Goal: Task Accomplishment & Management: Use online tool/utility

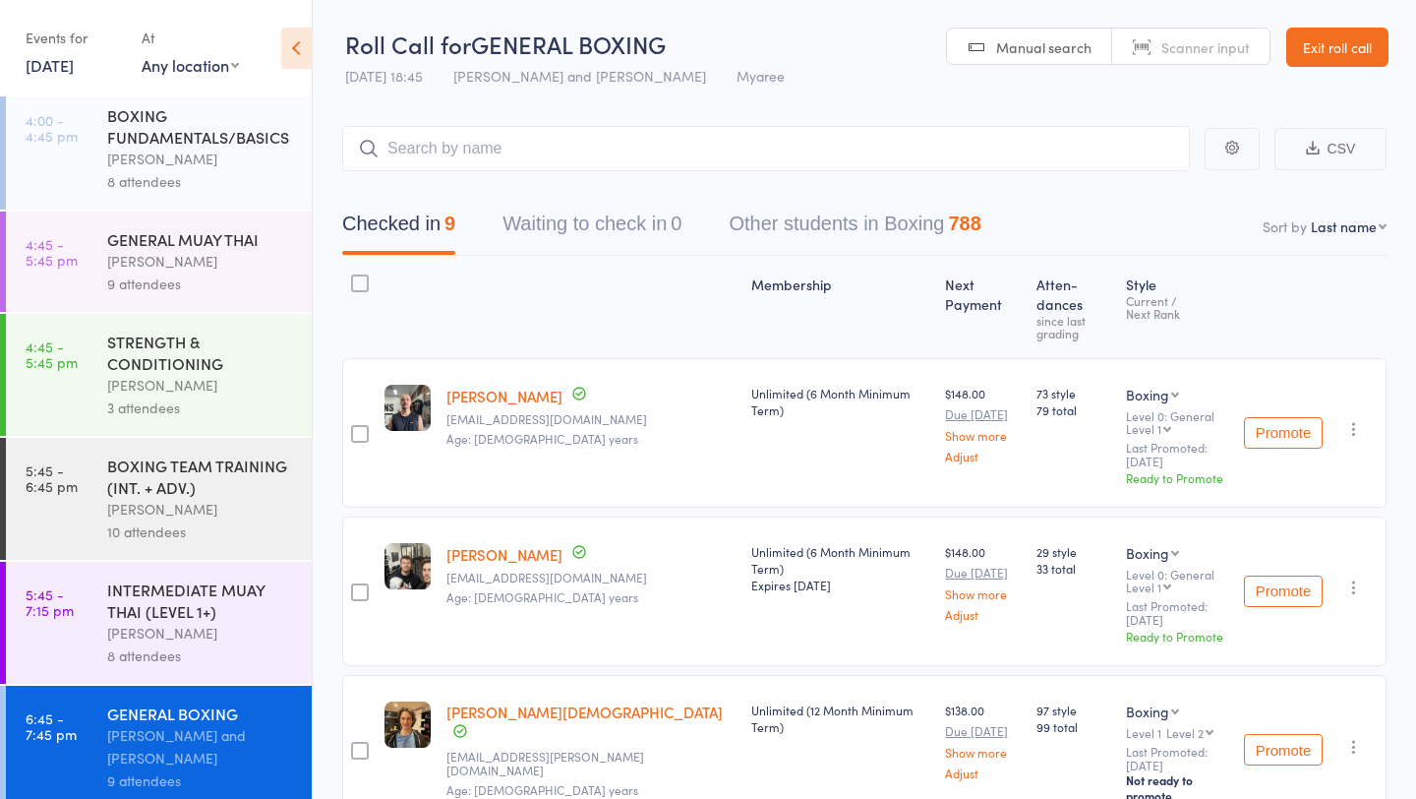
scroll to position [901, 0]
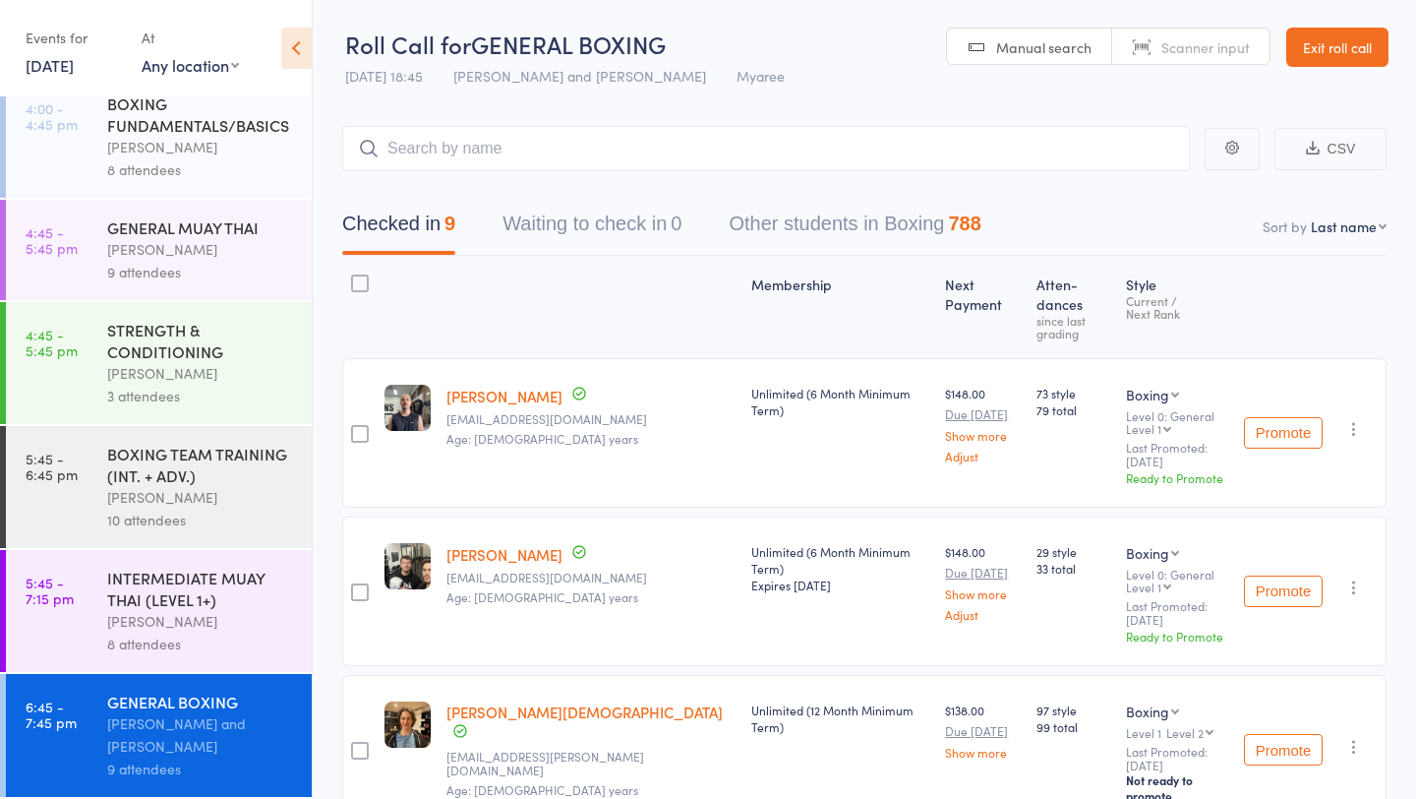
click at [74, 61] on link "[DATE]" at bounding box center [50, 65] width 48 height 22
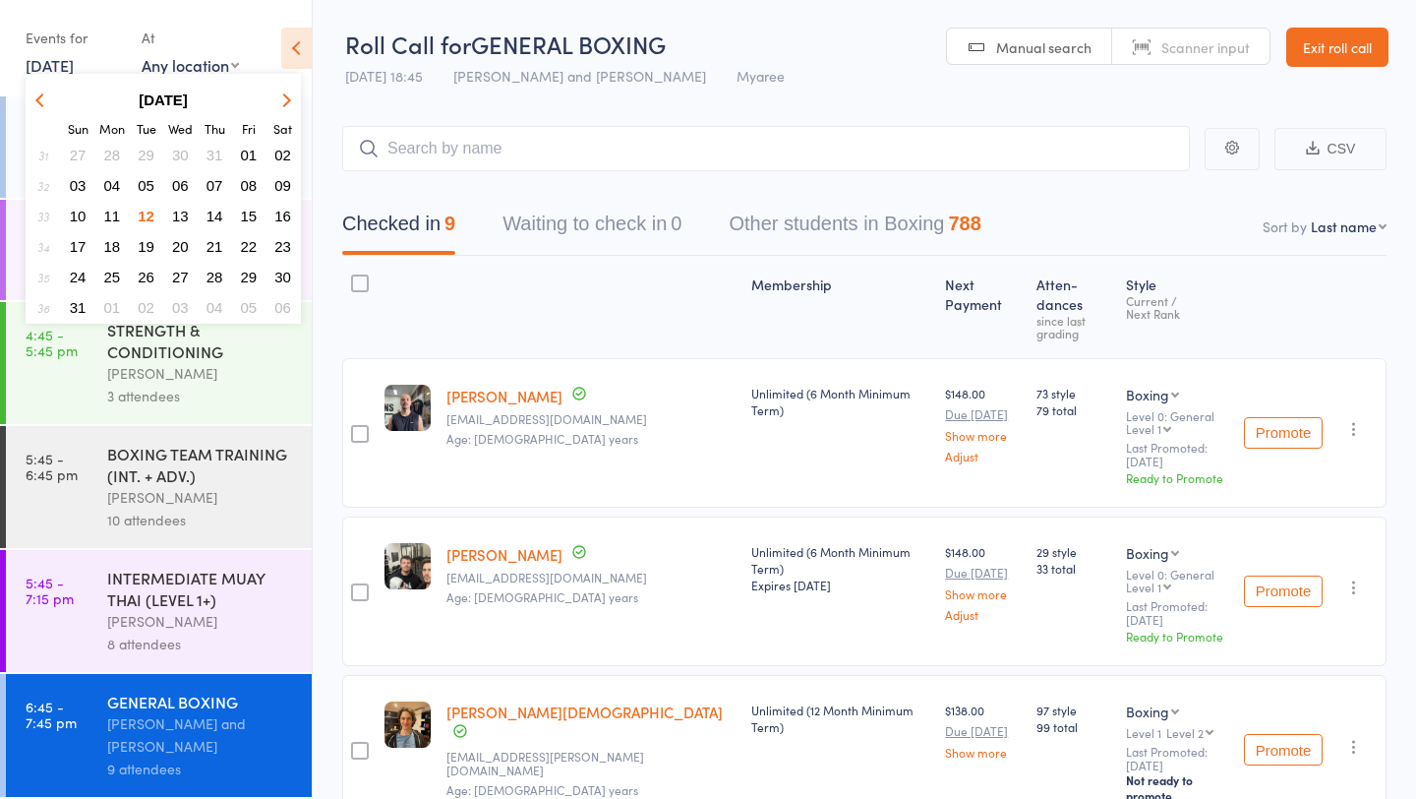
click at [176, 213] on span "13" at bounding box center [180, 216] width 17 height 17
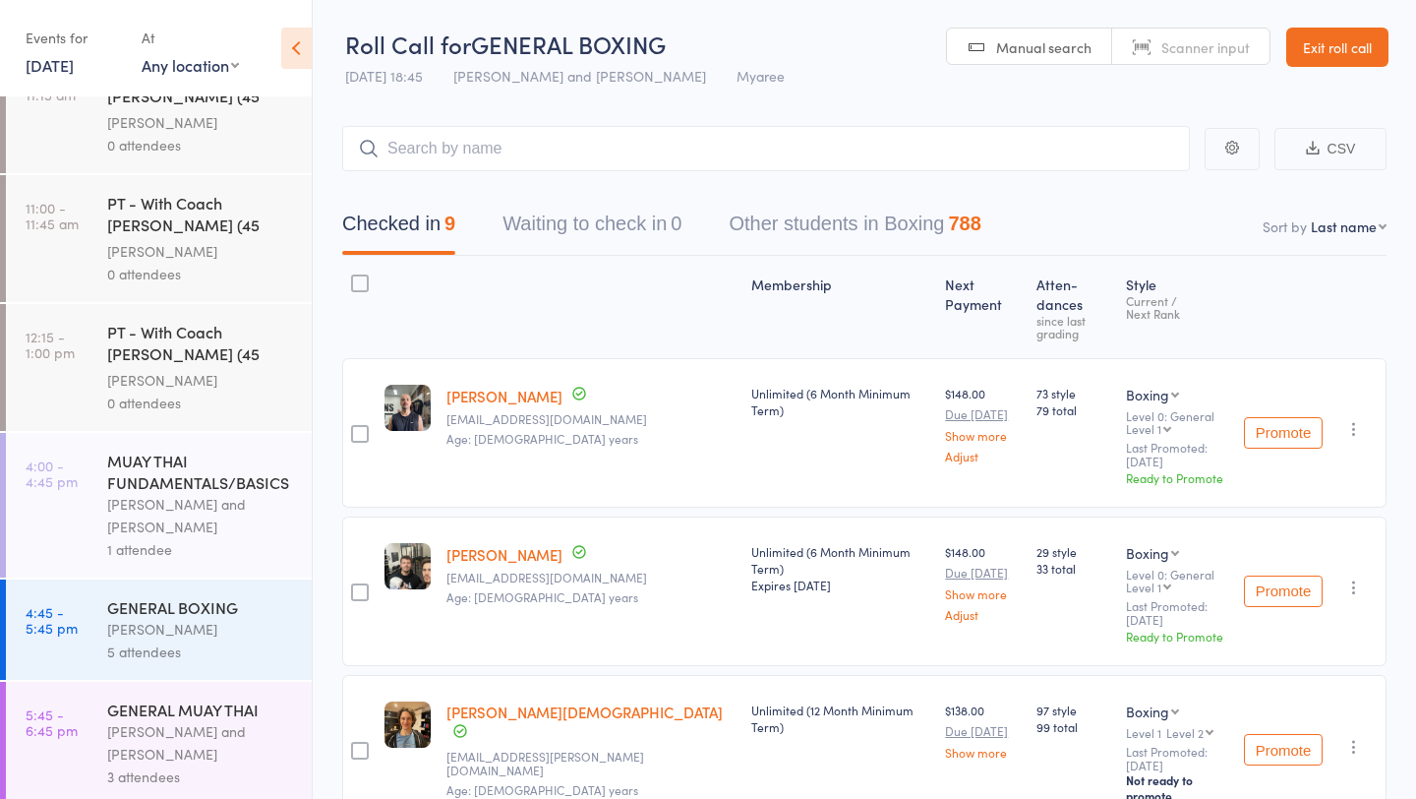
scroll to position [40, 0]
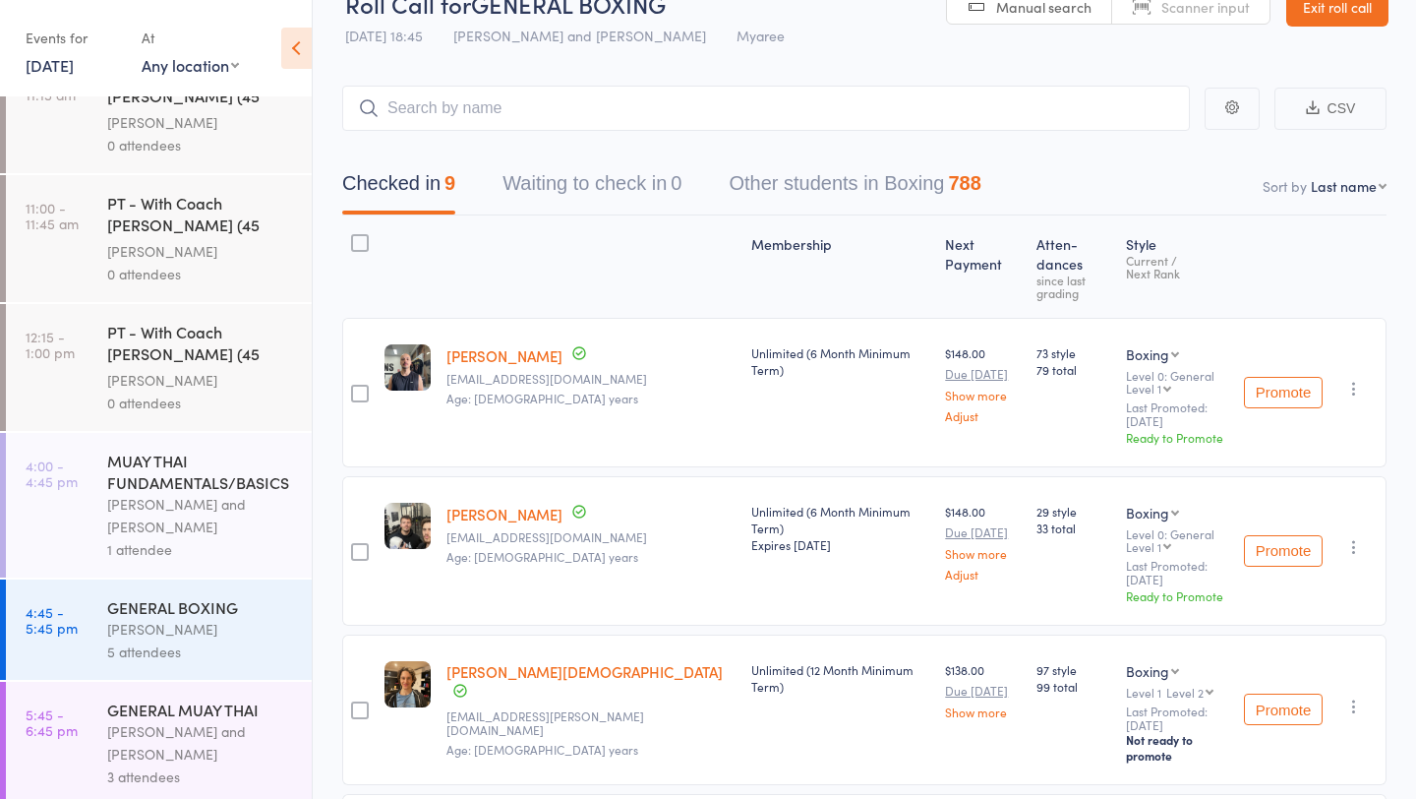
click at [210, 493] on div "[PERSON_NAME] and [PERSON_NAME]" at bounding box center [201, 515] width 188 height 45
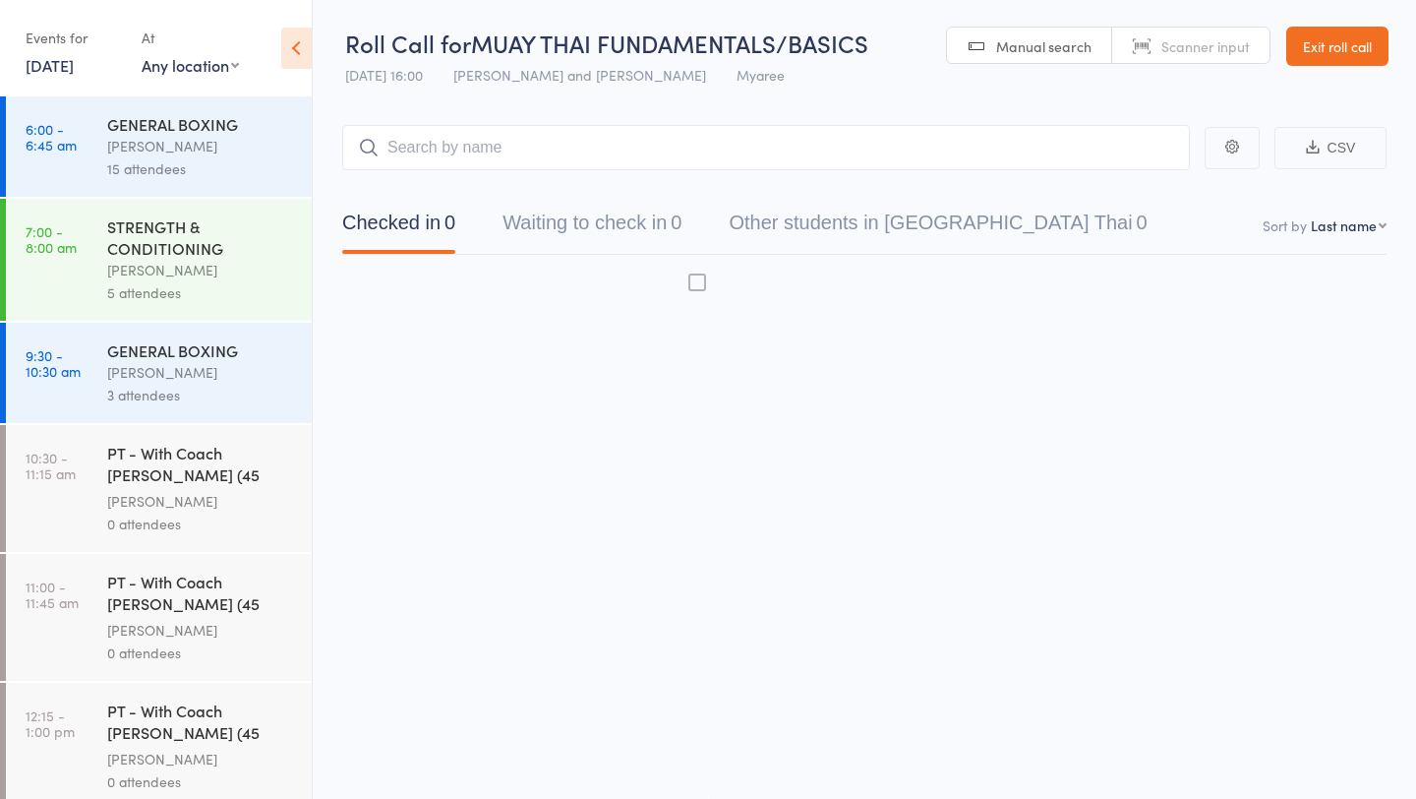
scroll to position [1, 0]
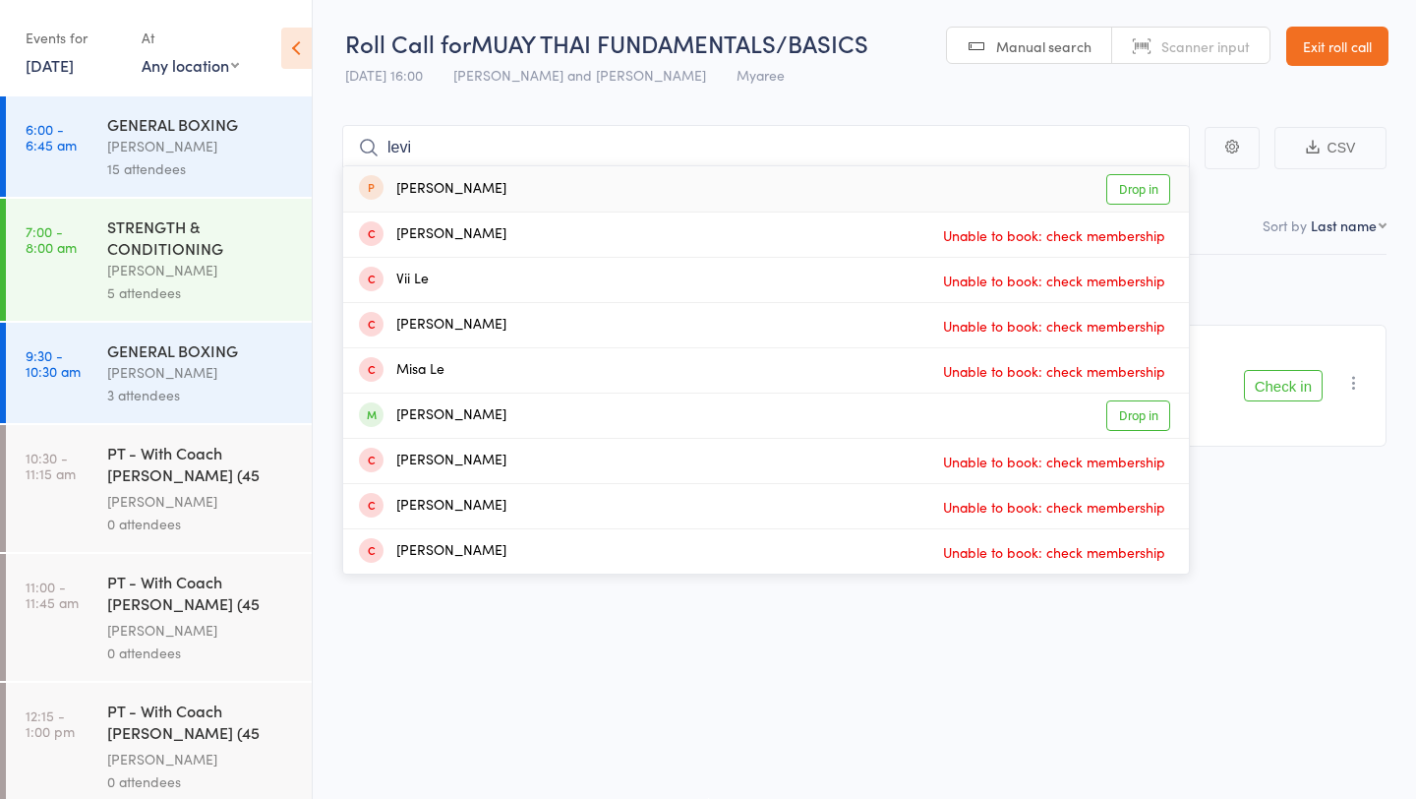
type input "levi"
click at [1136, 186] on link "Drop in" at bounding box center [1138, 189] width 64 height 30
